Goal: Participate in discussion: Engage in conversation with other users on a specific topic

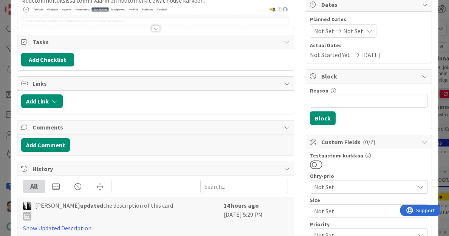
scroll to position [82, 0]
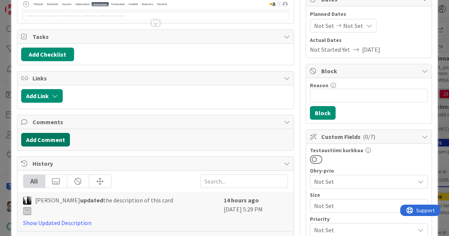
click at [50, 143] on button "Add Comment" at bounding box center [45, 140] width 49 height 14
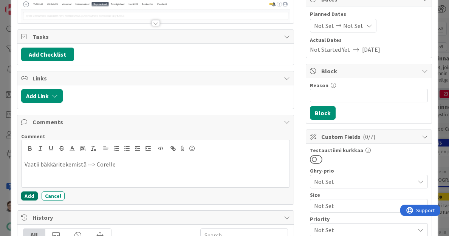
click at [30, 192] on button "Add" at bounding box center [29, 196] width 17 height 9
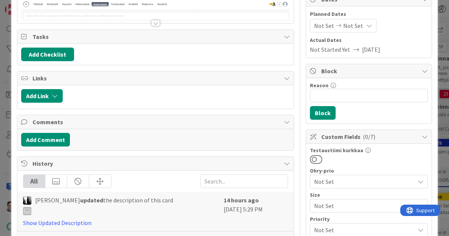
scroll to position [0, 0]
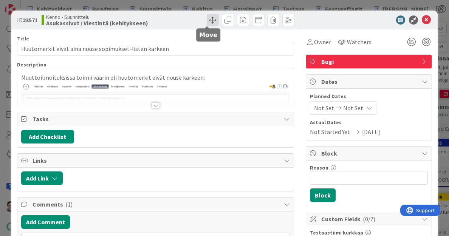
click at [207, 22] on span at bounding box center [213, 20] width 12 height 12
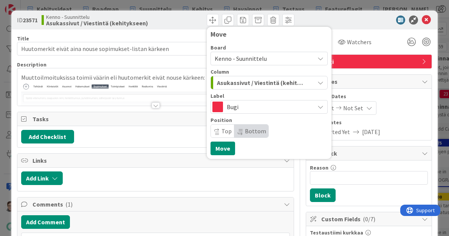
click at [229, 60] on span "Kenno - Suunnittelu" at bounding box center [241, 59] width 52 height 8
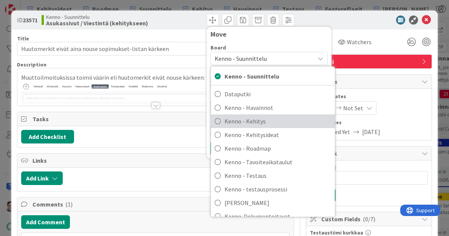
click at [242, 119] on span "Kenno - Kehitys" at bounding box center [278, 121] width 107 height 11
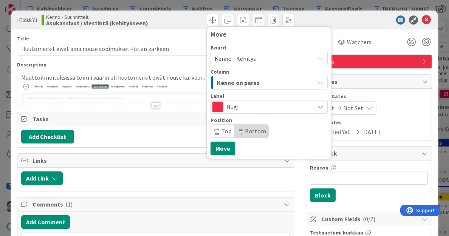
click at [248, 84] on span "Kenno on paras" at bounding box center [238, 83] width 43 height 10
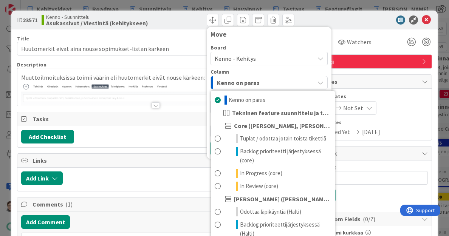
click at [252, 59] on span "Kenno - Kehitys" at bounding box center [263, 58] width 96 height 11
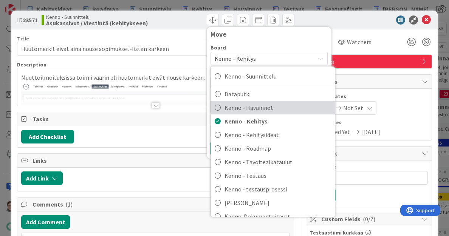
click at [246, 109] on span "Kenno - Havainnot" at bounding box center [278, 107] width 107 height 11
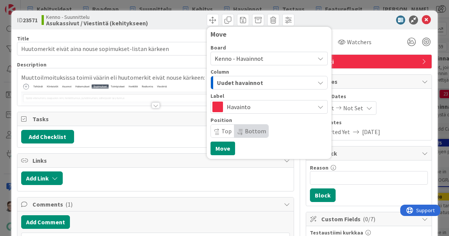
click at [249, 84] on span "Uudet havainnot" at bounding box center [240, 83] width 46 height 10
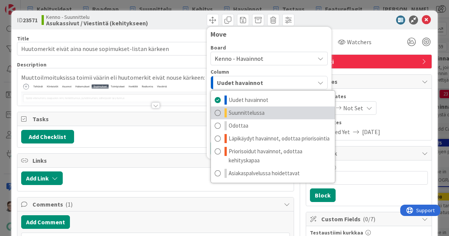
click at [247, 114] on span "Suunnittelussa" at bounding box center [247, 113] width 36 height 9
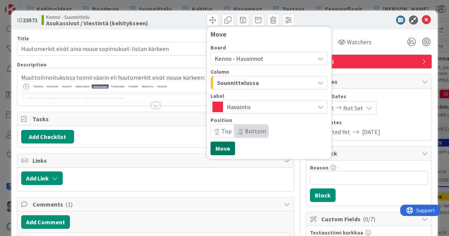
click at [221, 148] on button "Move" at bounding box center [223, 149] width 25 height 14
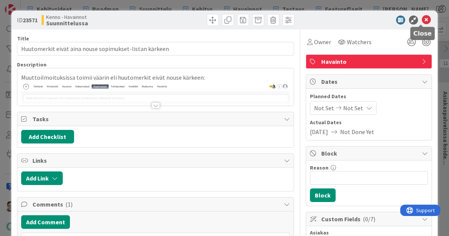
click at [422, 20] on icon at bounding box center [426, 20] width 9 height 9
